Goal: Task Accomplishment & Management: Complete application form

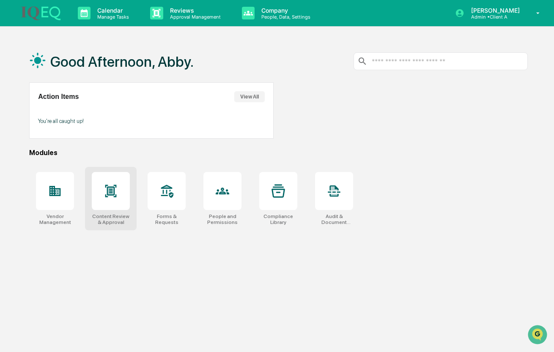
click at [92, 204] on div at bounding box center [111, 191] width 38 height 38
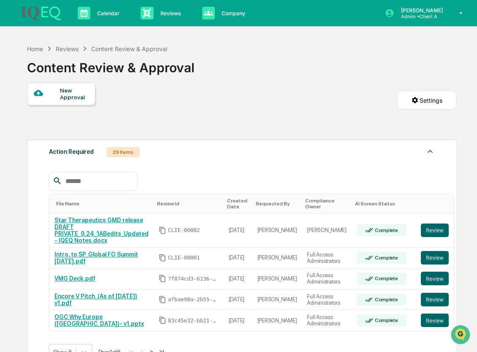
click at [68, 93] on div "New Approval" at bounding box center [74, 94] width 28 height 14
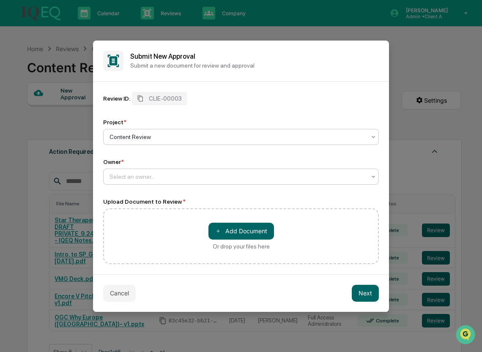
click at [145, 175] on div at bounding box center [237, 176] width 256 height 8
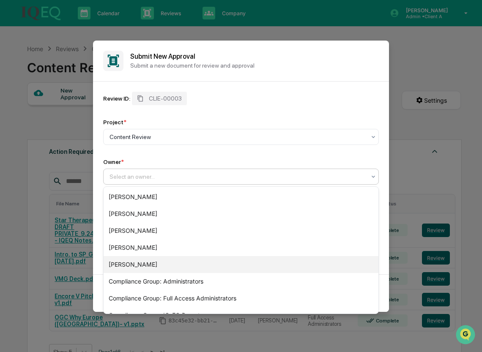
scroll to position [12, 0]
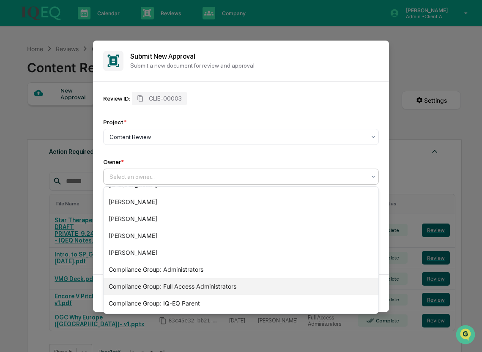
click at [155, 284] on div "Compliance Group: Full Access Administrators" at bounding box center [241, 286] width 275 height 17
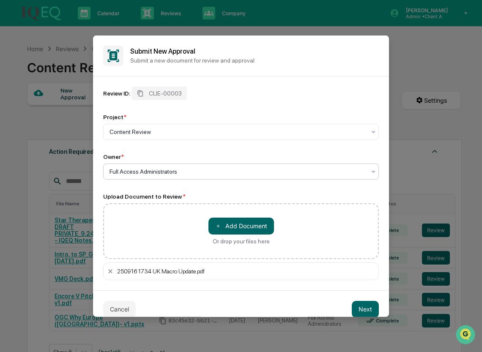
scroll to position [11, 0]
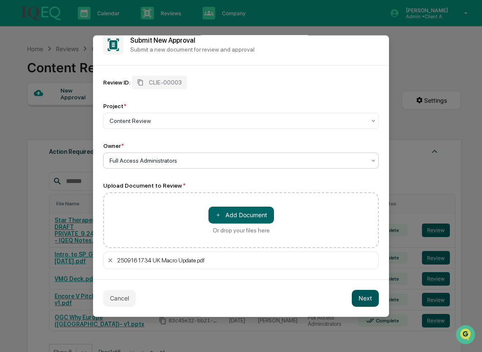
click at [362, 299] on button "Next" at bounding box center [365, 297] width 27 height 17
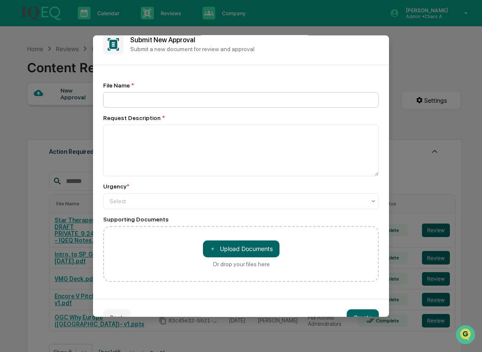
scroll to position [0, 0]
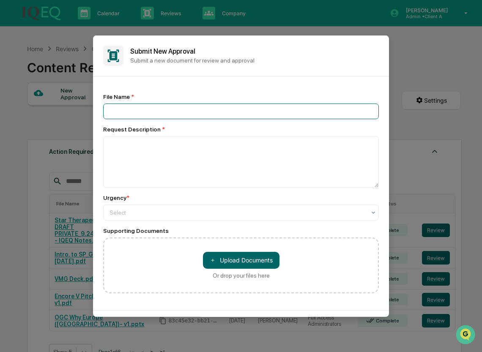
click at [151, 112] on input at bounding box center [241, 111] width 276 height 16
paste input "**********"
type input "**********"
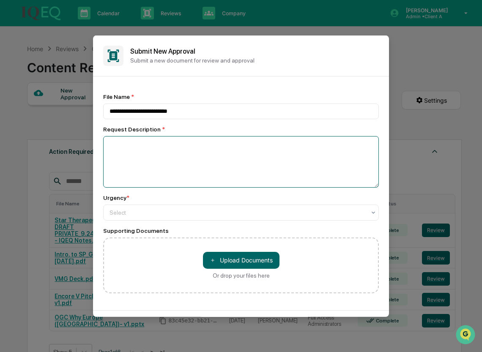
click at [153, 145] on textarea at bounding box center [241, 162] width 276 height 52
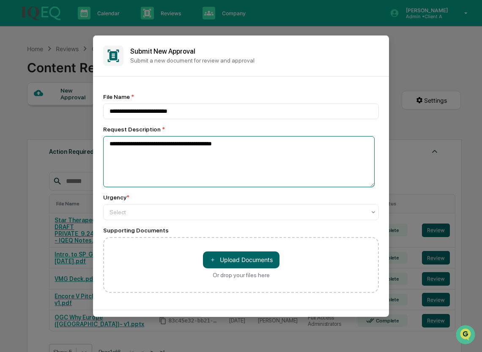
type textarea "**********"
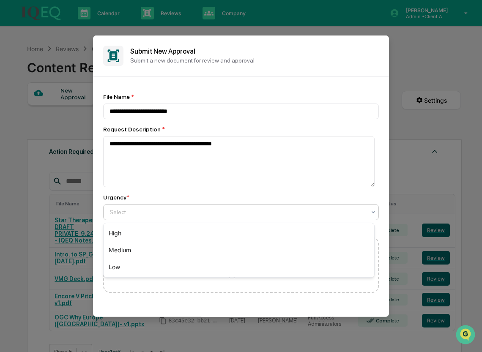
click at [146, 216] on div at bounding box center [237, 212] width 256 height 8
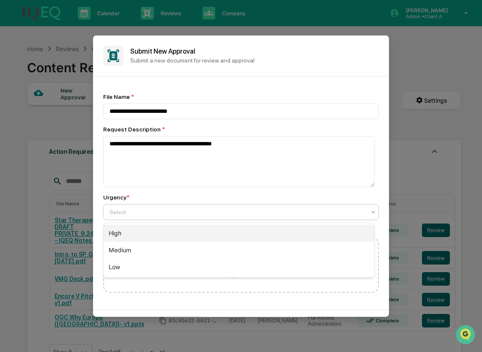
click at [145, 236] on div "High" at bounding box center [239, 233] width 270 height 17
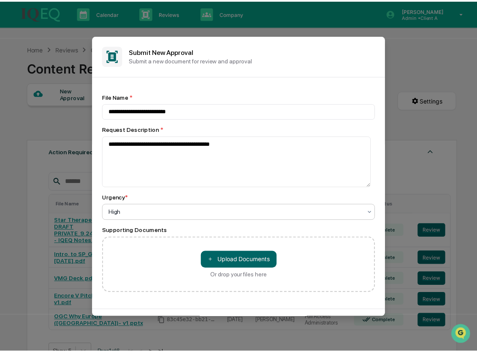
scroll to position [31, 0]
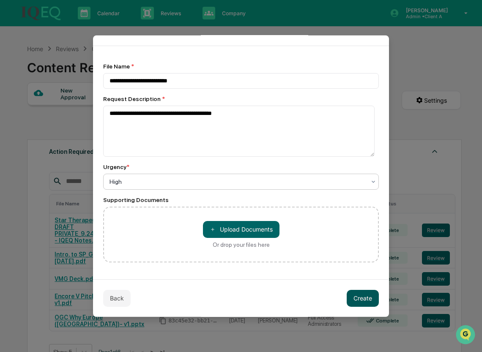
click at [356, 301] on button "Create" at bounding box center [362, 298] width 32 height 17
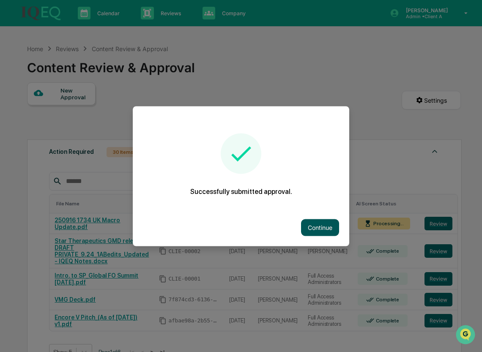
click at [323, 223] on button "Continue" at bounding box center [320, 227] width 38 height 17
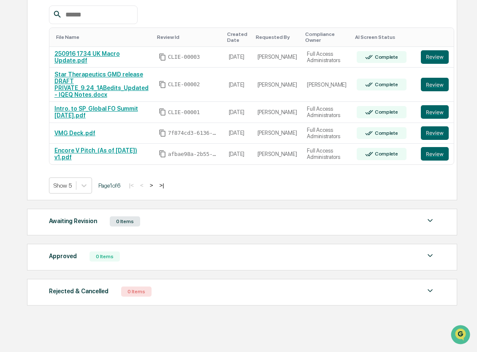
scroll to position [0, 0]
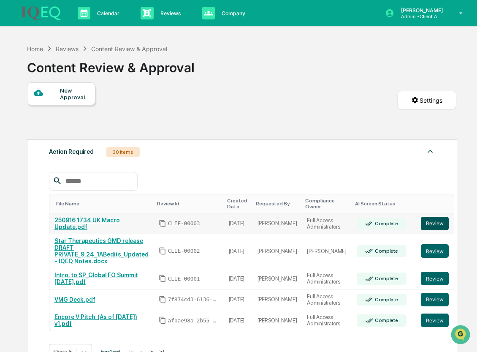
click at [421, 220] on button "Review" at bounding box center [435, 224] width 28 height 14
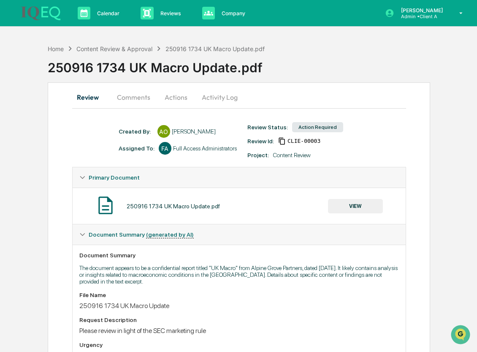
click at [198, 208] on div "250916 1734 UK Macro Update.pdf" at bounding box center [173, 206] width 93 height 7
click at [184, 99] on button "Actions" at bounding box center [176, 97] width 38 height 20
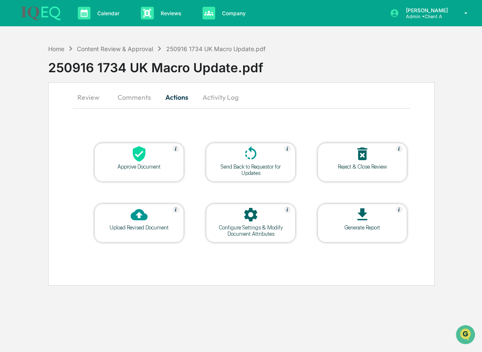
click at [338, 218] on div at bounding box center [362, 215] width 85 height 18
click at [349, 65] on div "250916 1734 UK Macro Update.pdf" at bounding box center [265, 64] width 434 height 22
click at [90, 103] on button "Review" at bounding box center [92, 97] width 38 height 20
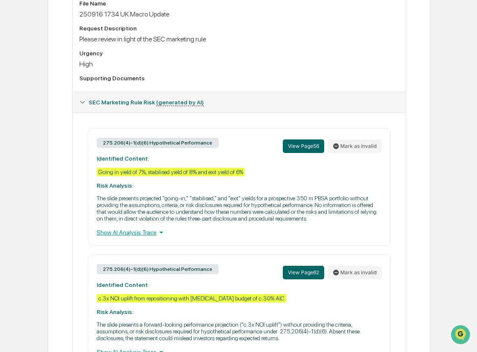
scroll to position [292, 0]
